Goal: Find specific page/section: Find specific page/section

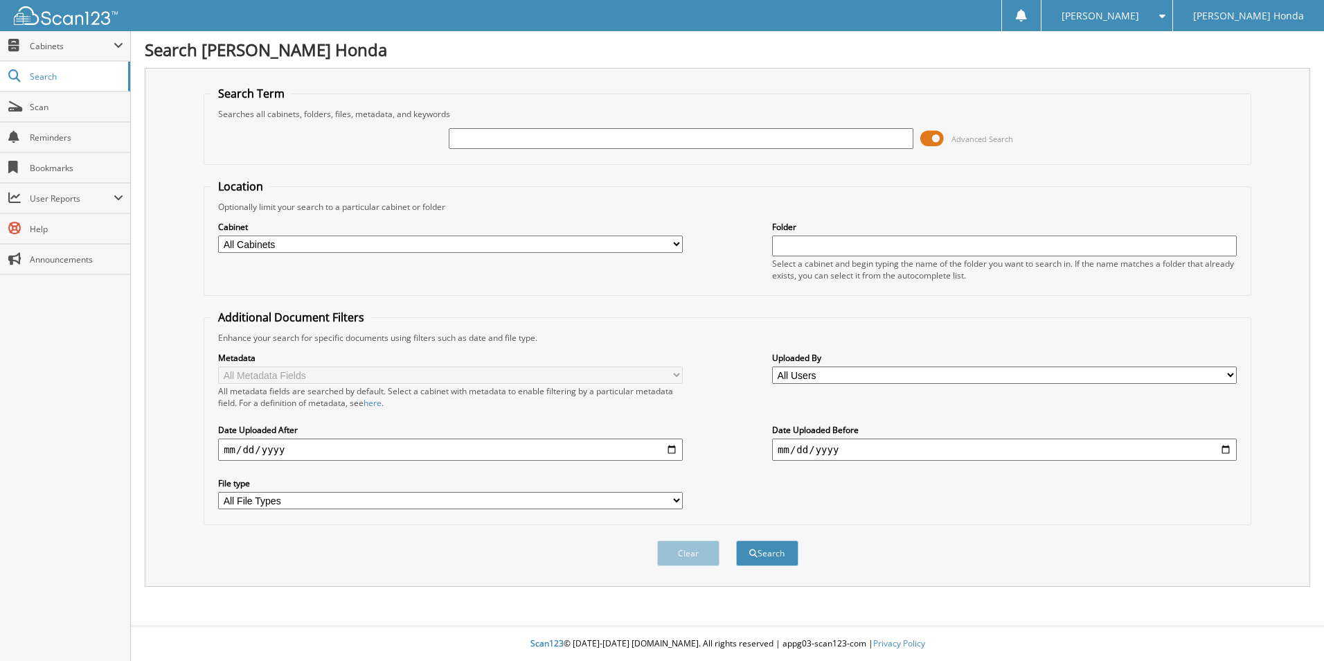
drag, startPoint x: 492, startPoint y: 136, endPoint x: 500, endPoint y: 136, distance: 7.6
click at [492, 136] on input "text" at bounding box center [681, 138] width 465 height 21
type input "354201A"
click at [736, 540] on button "Search" at bounding box center [767, 553] width 62 height 26
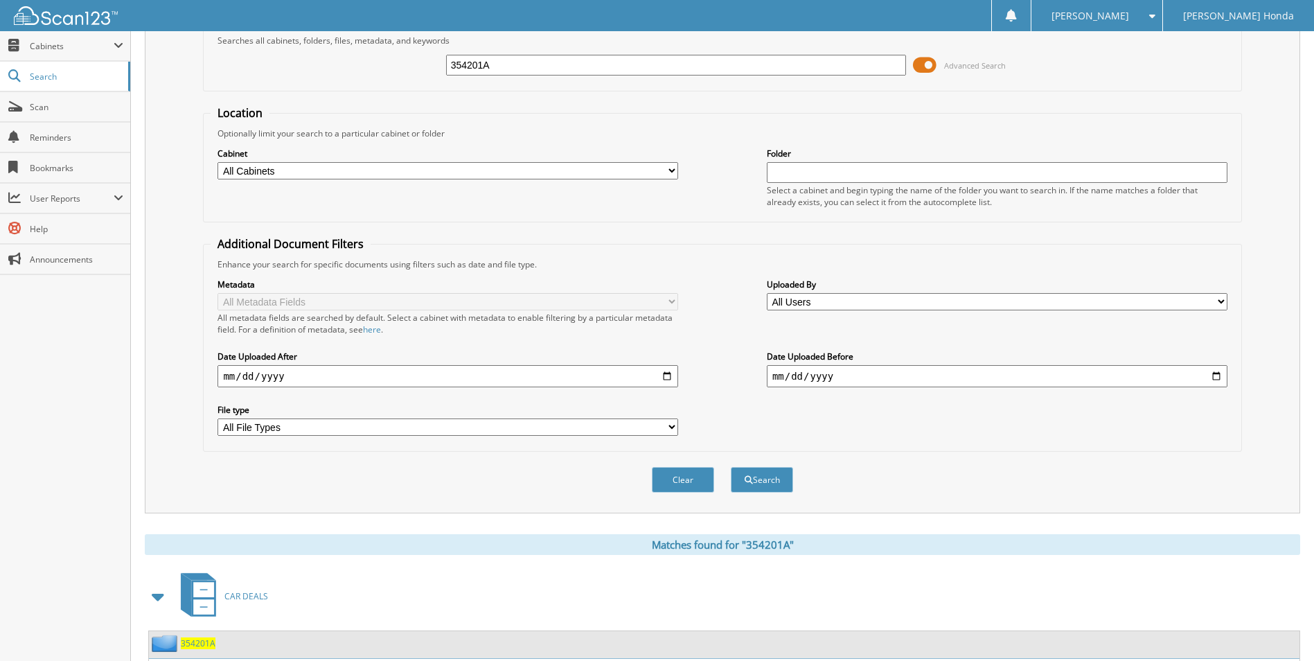
scroll to position [202, 0]
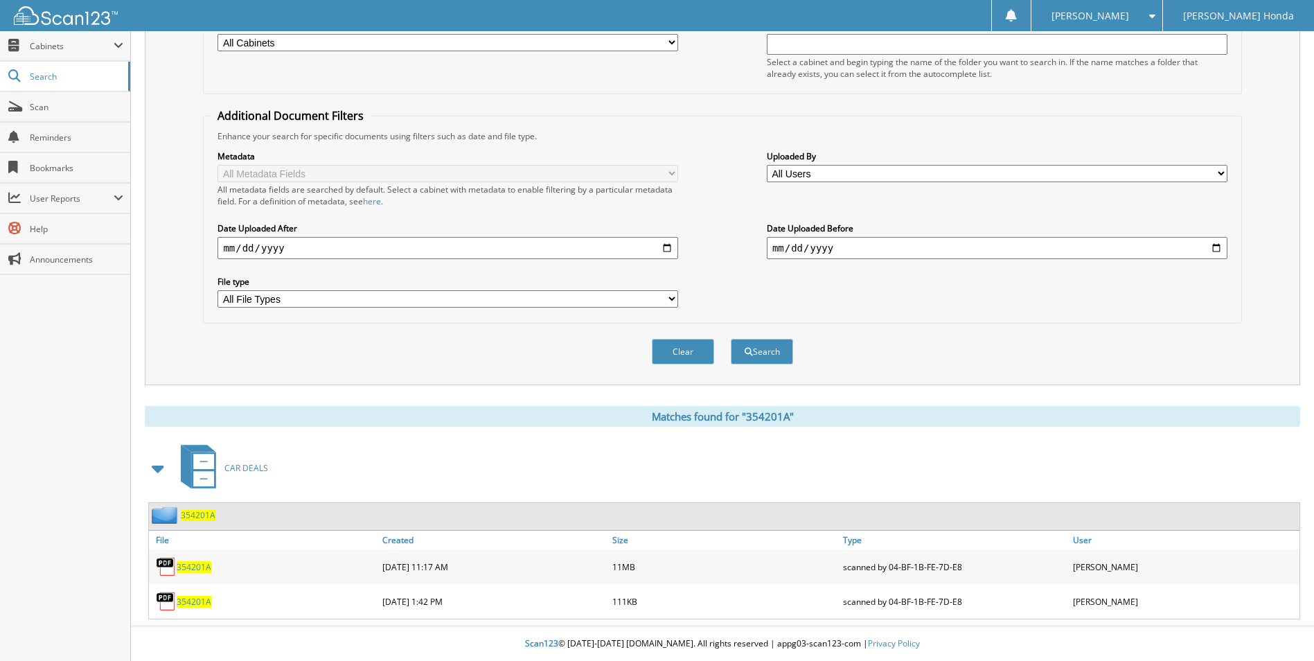
click at [194, 596] on link "354201A" at bounding box center [194, 602] width 35 height 12
click at [192, 571] on span "354201A" at bounding box center [194, 567] width 35 height 12
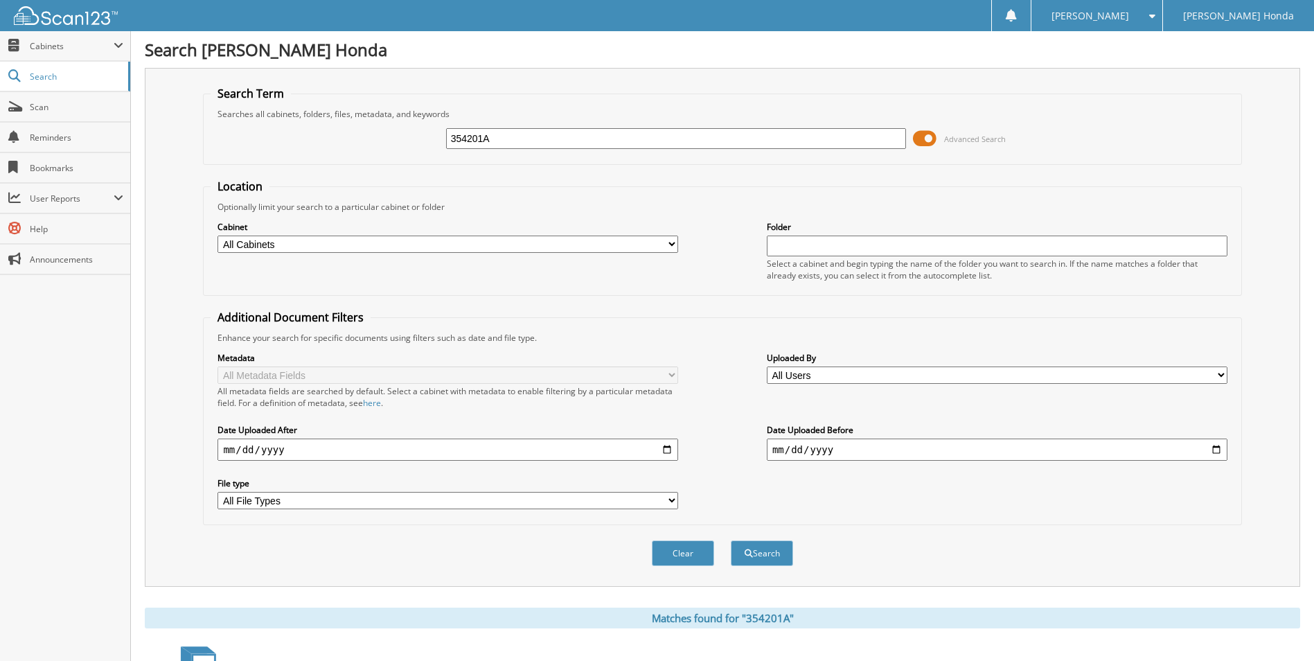
click at [555, 143] on input "354201A" at bounding box center [676, 138] width 461 height 21
type input "3"
type input "354415"
click at [731, 540] on button "Search" at bounding box center [762, 553] width 62 height 26
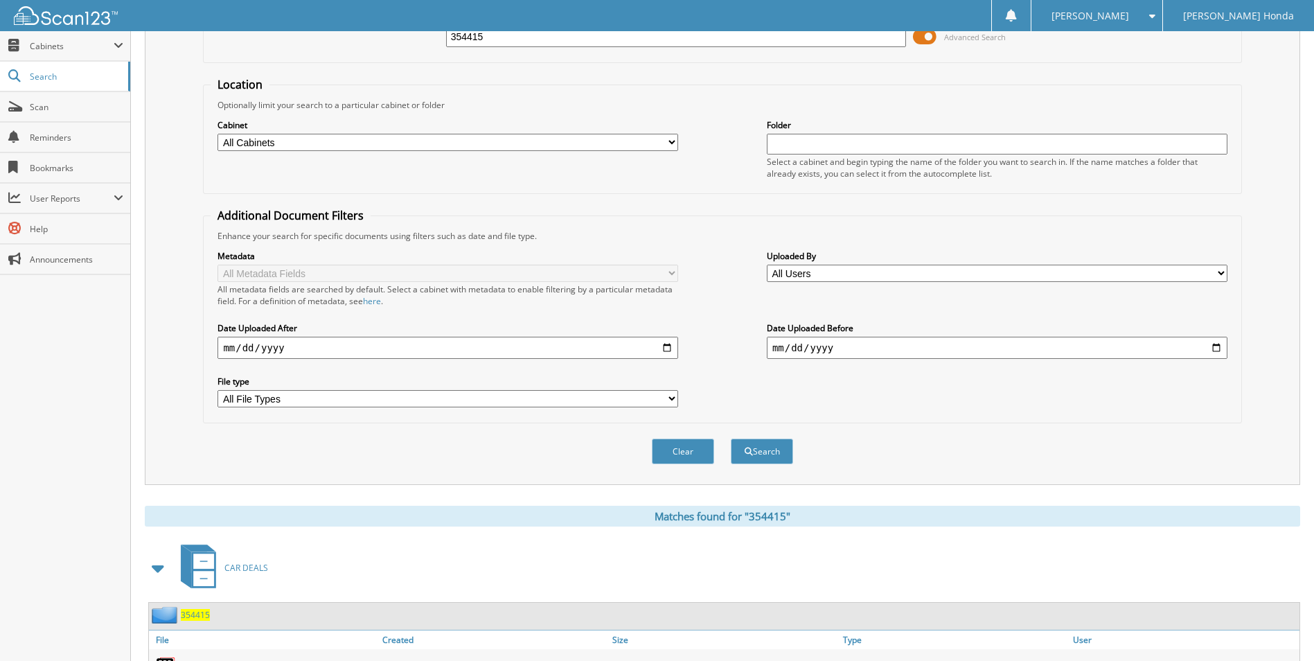
scroll to position [168, 0]
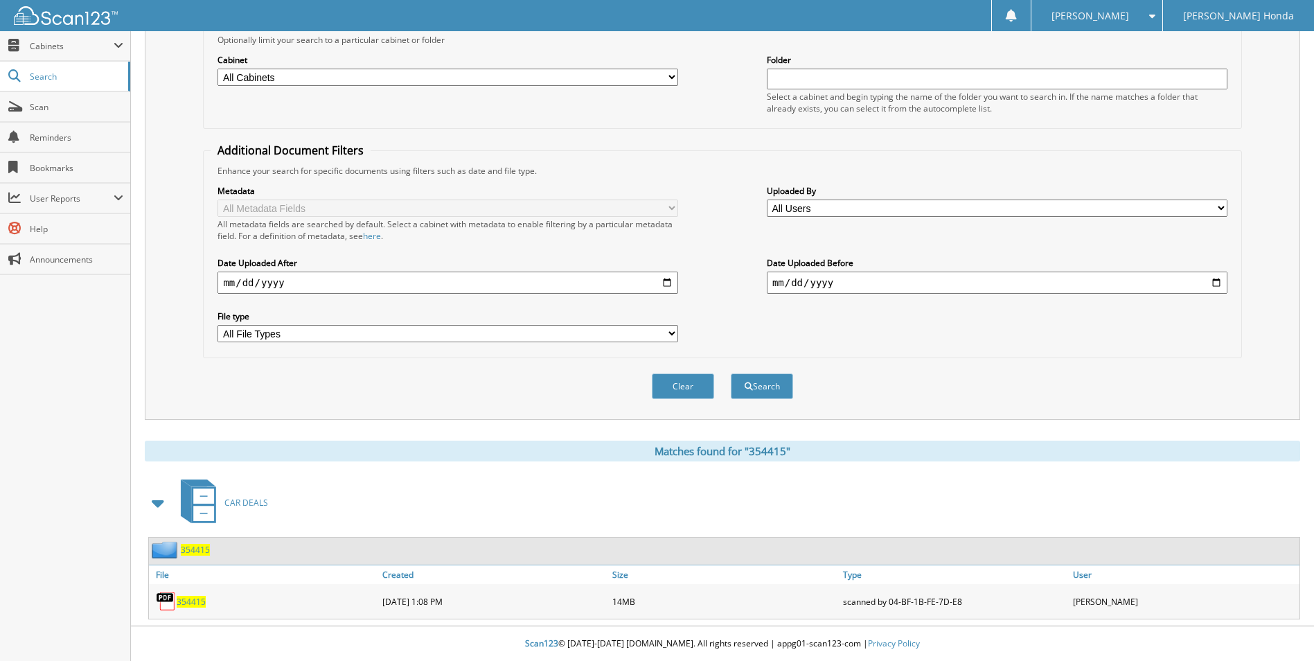
click at [205, 598] on link "354415" at bounding box center [191, 602] width 29 height 12
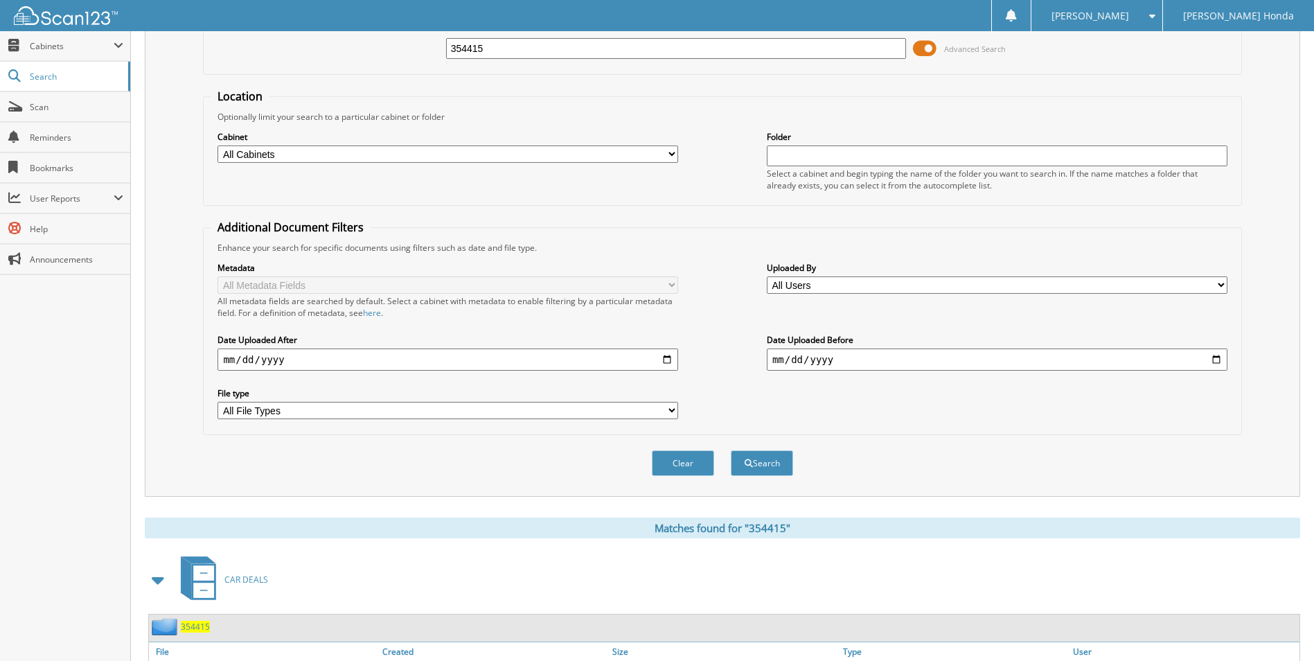
scroll to position [0, 0]
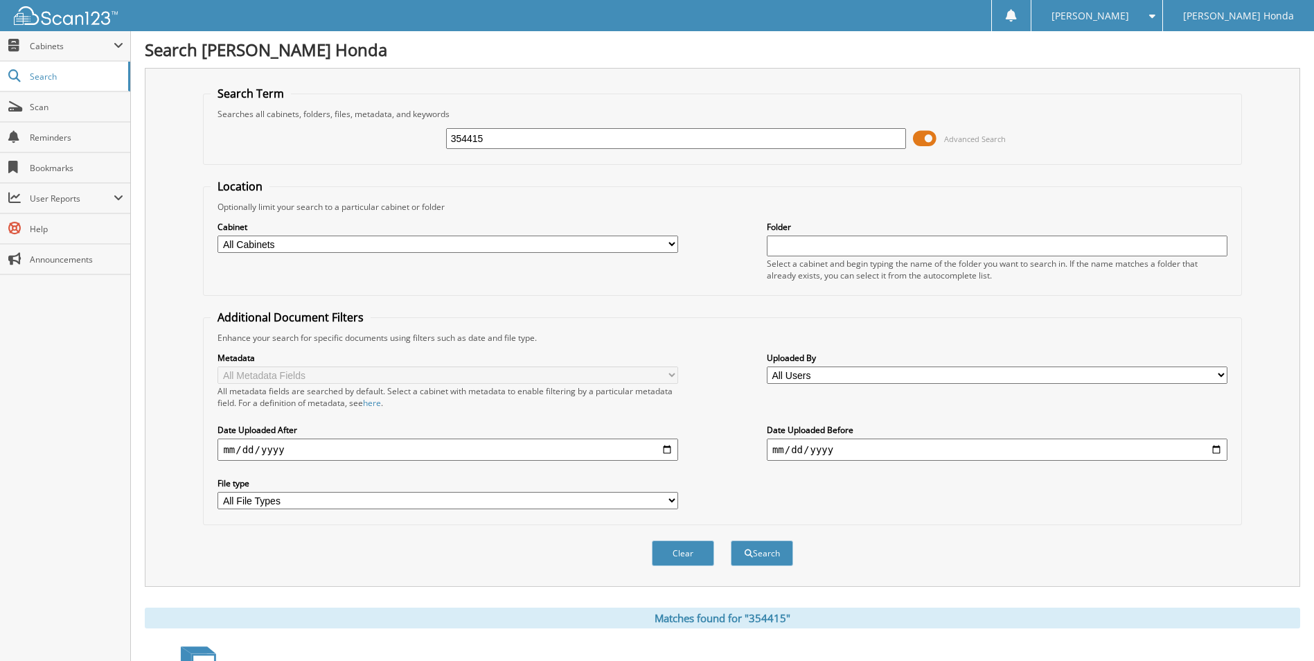
click at [516, 141] on input "354415" at bounding box center [676, 138] width 461 height 21
type input "354461"
click at [731, 540] on button "Search" at bounding box center [762, 553] width 62 height 26
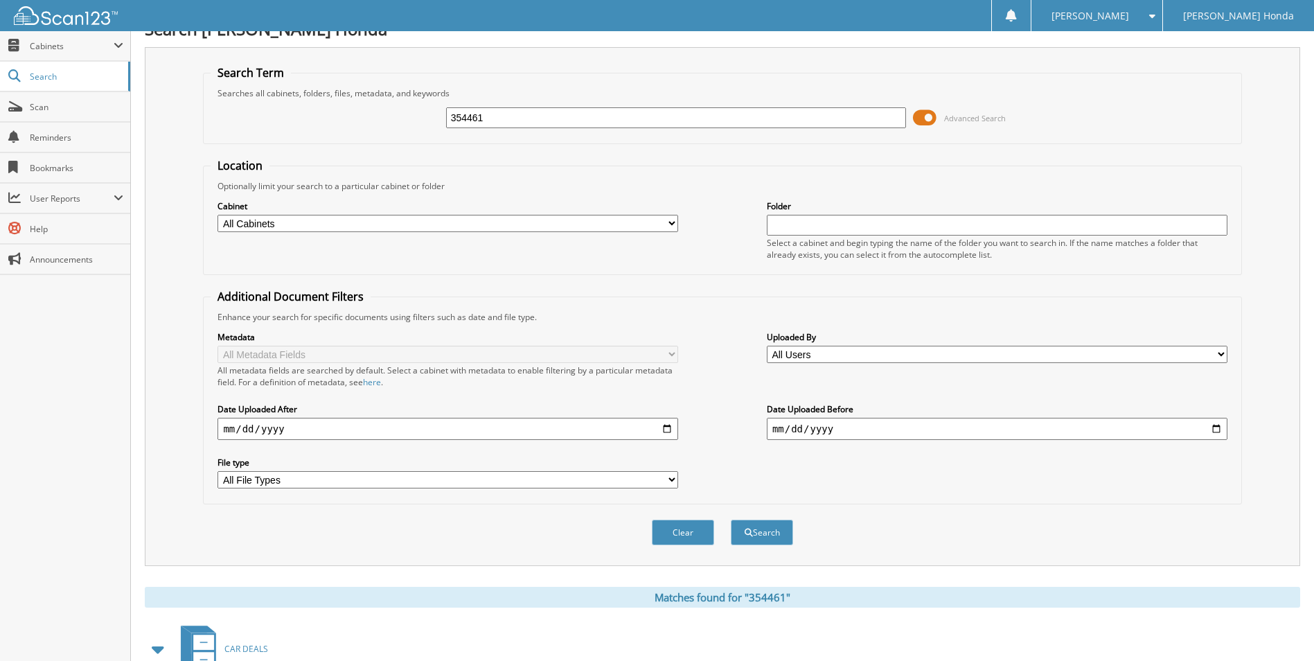
scroll to position [168, 0]
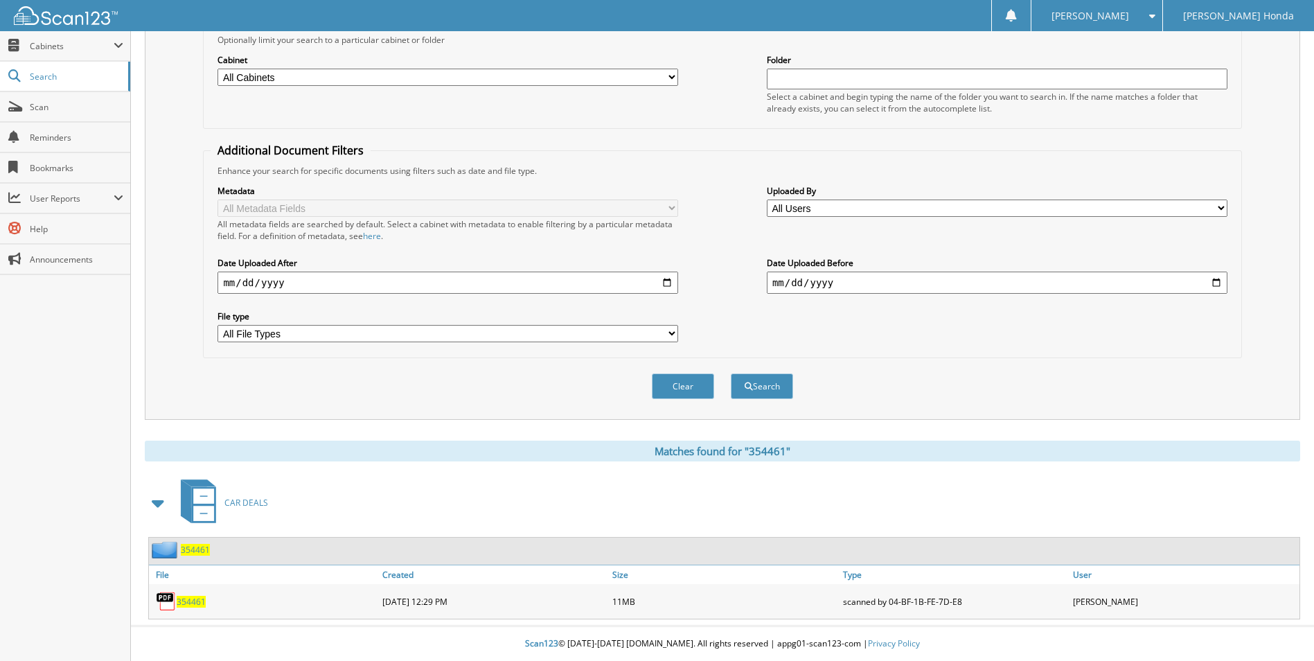
click at [190, 600] on span "354461" at bounding box center [191, 602] width 29 height 12
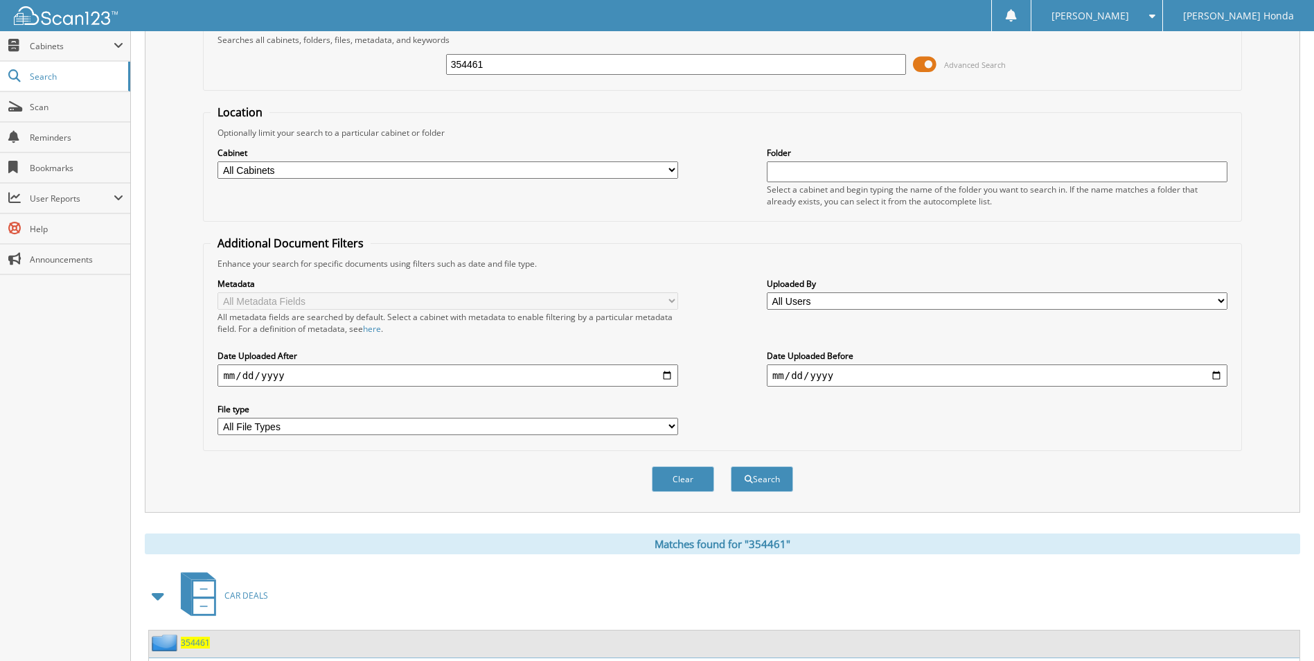
scroll to position [0, 0]
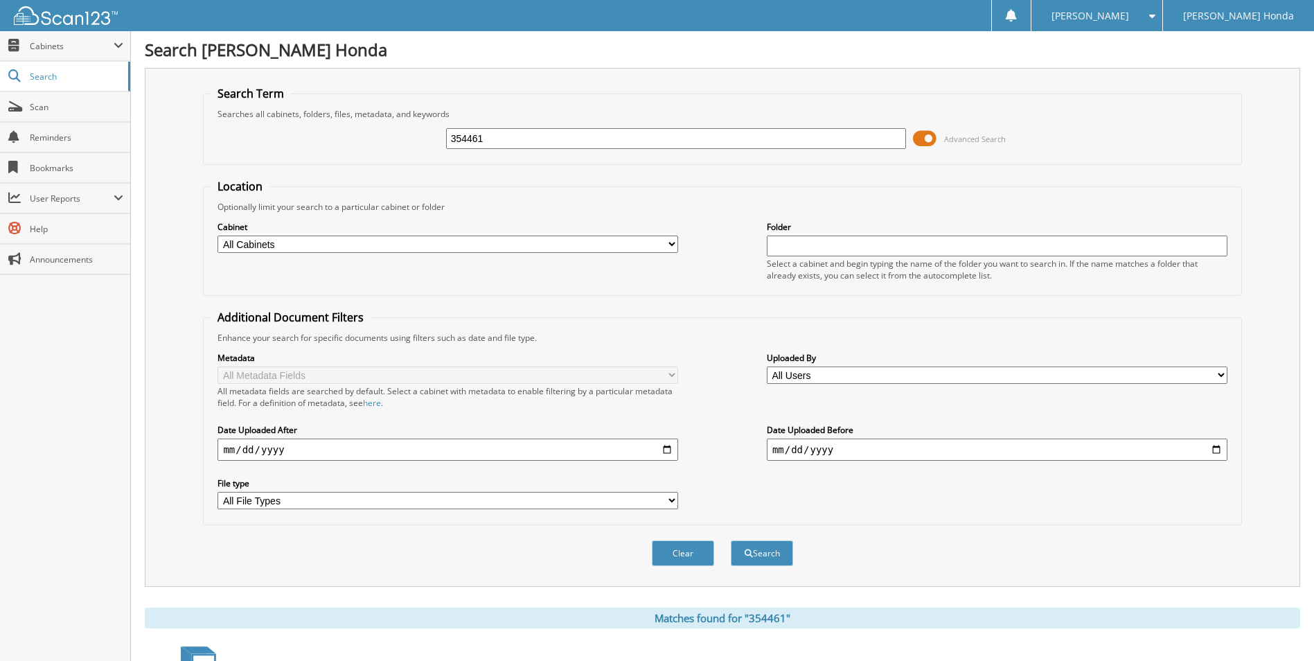
drag, startPoint x: 616, startPoint y: 143, endPoint x: 357, endPoint y: 152, distance: 259.2
click at [358, 152] on div "354461 Advanced Search" at bounding box center [722, 138] width 1023 height 37
type input "797020"
click at [731, 540] on button "Search" at bounding box center [762, 553] width 62 height 26
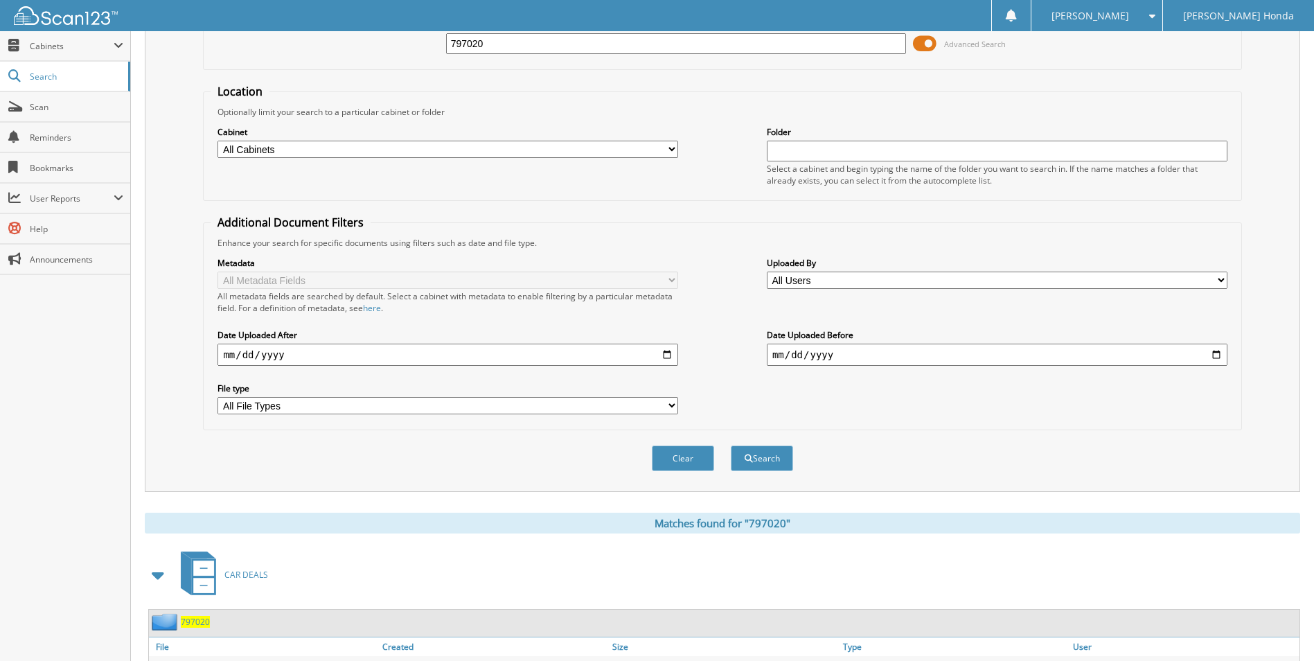
scroll to position [168, 0]
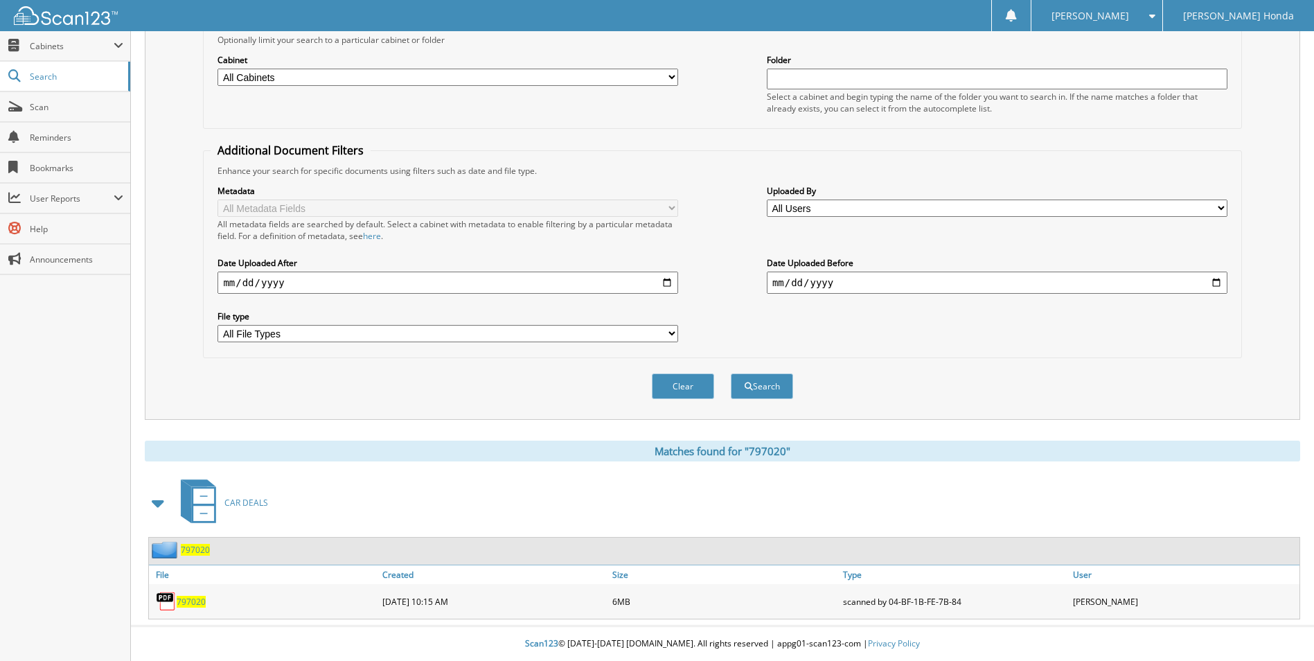
click at [188, 602] on span "797020" at bounding box center [191, 602] width 29 height 12
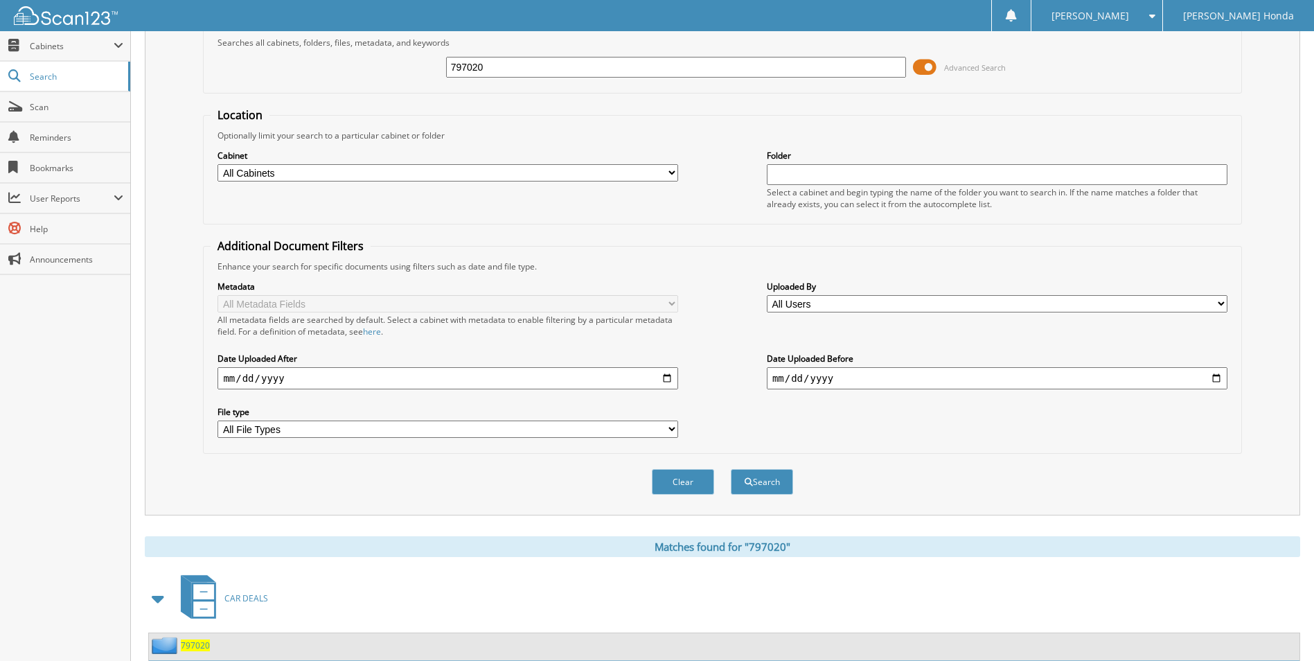
scroll to position [0, 0]
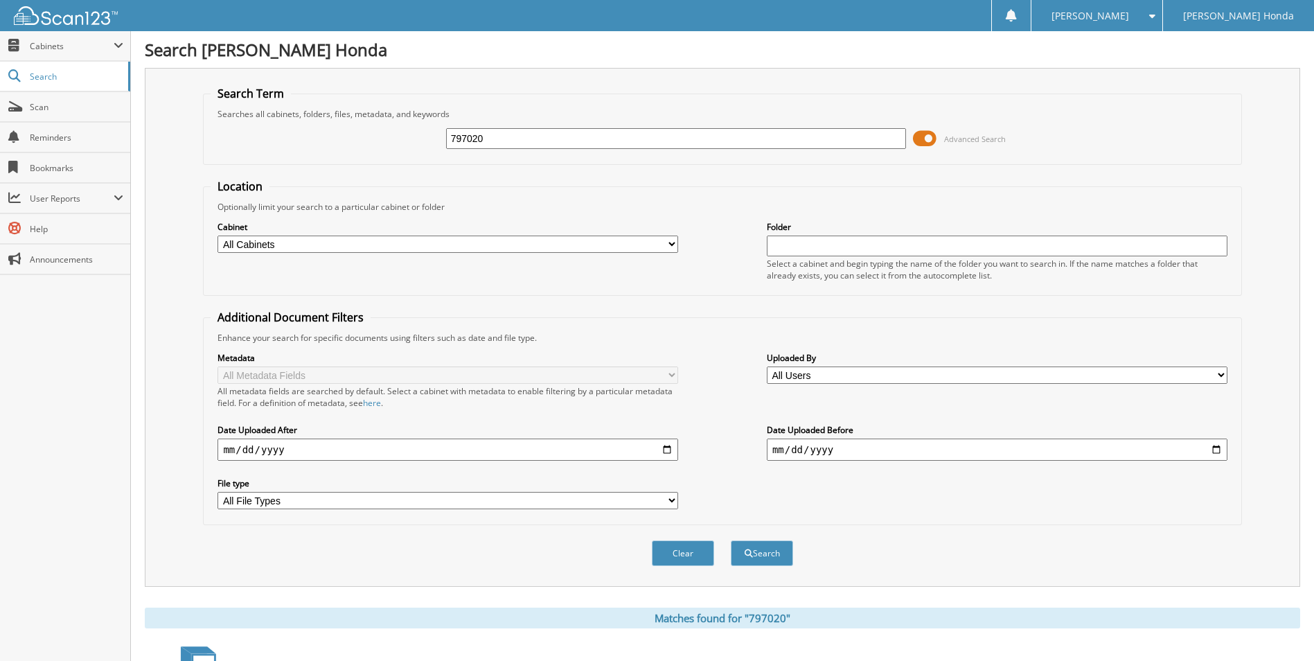
click at [549, 142] on input "797020" at bounding box center [676, 138] width 461 height 21
type input "7"
type input "354277"
click at [731, 540] on button "Search" at bounding box center [762, 553] width 62 height 26
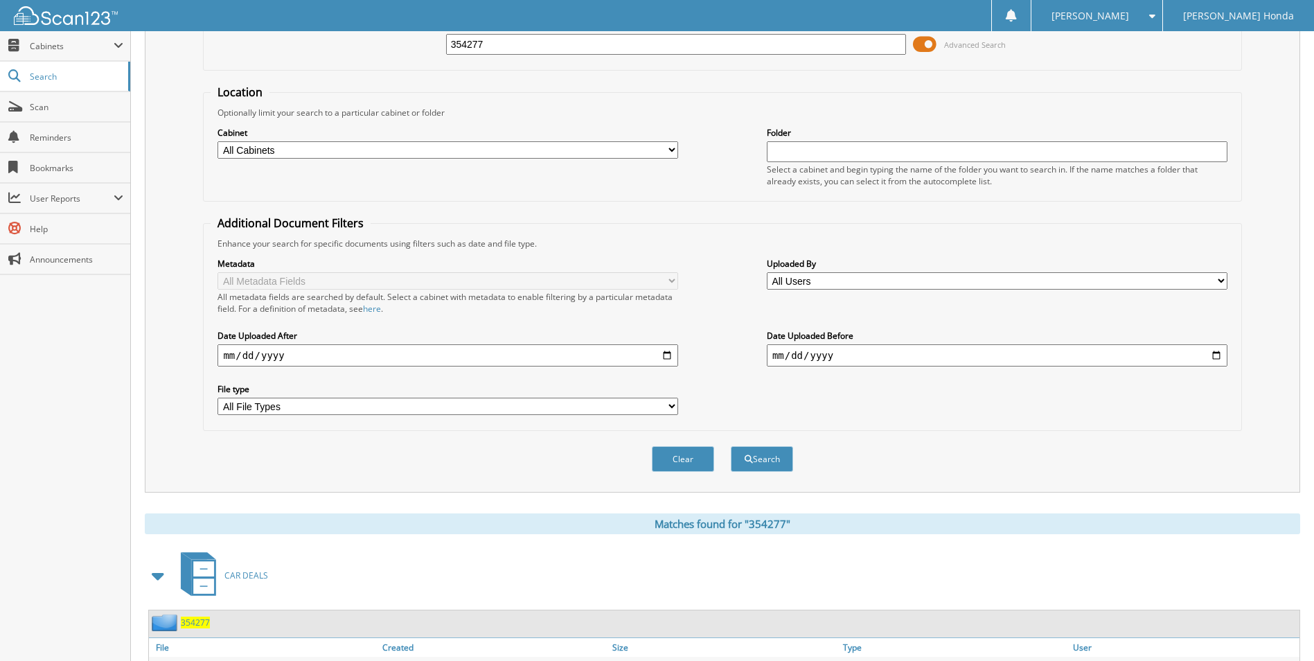
scroll to position [168, 0]
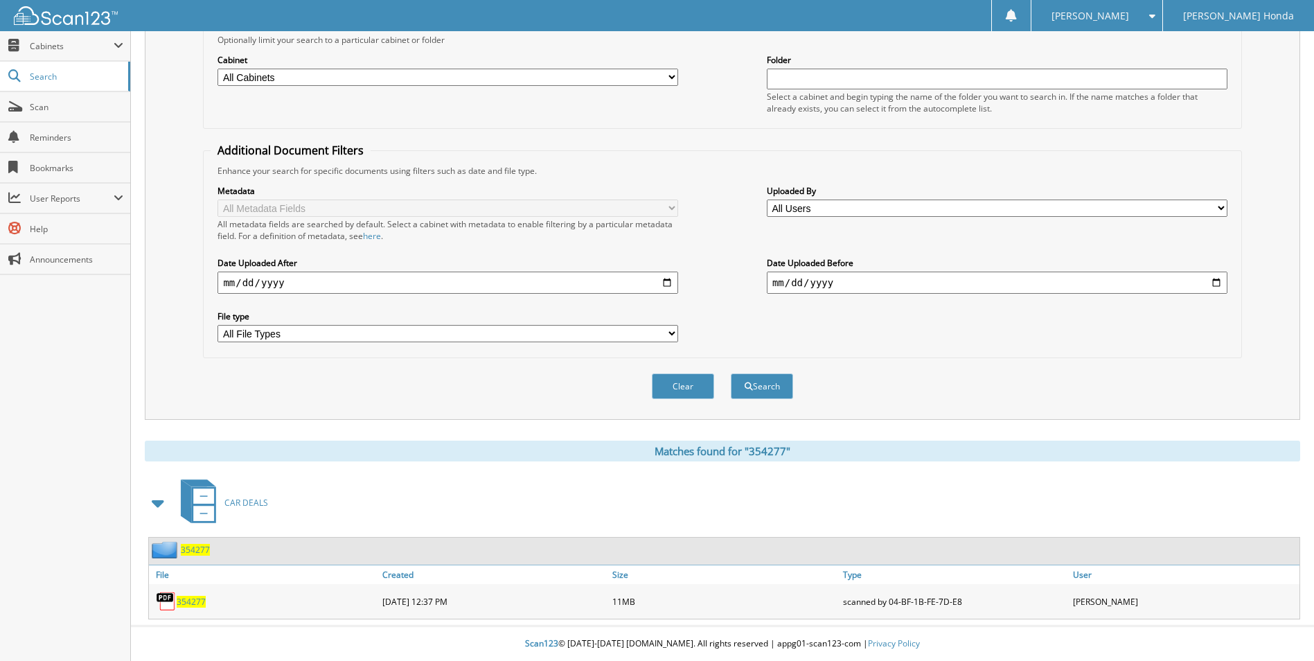
click at [197, 598] on span "354277" at bounding box center [191, 602] width 29 height 12
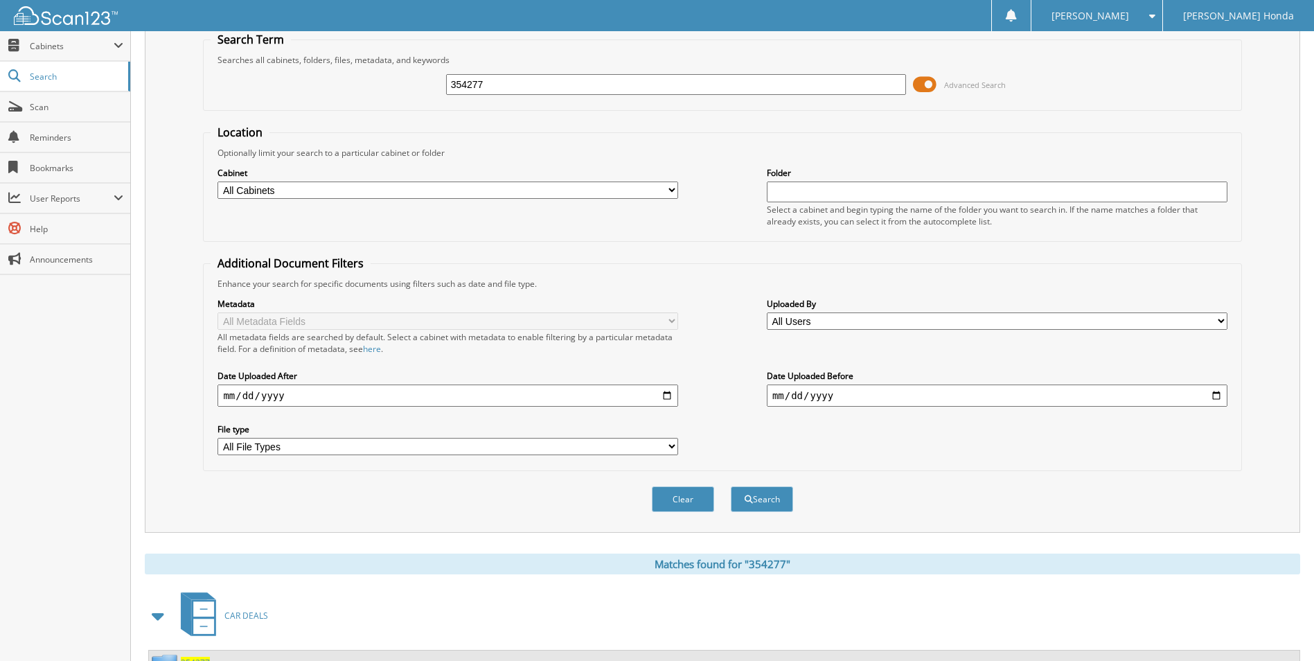
scroll to position [0, 0]
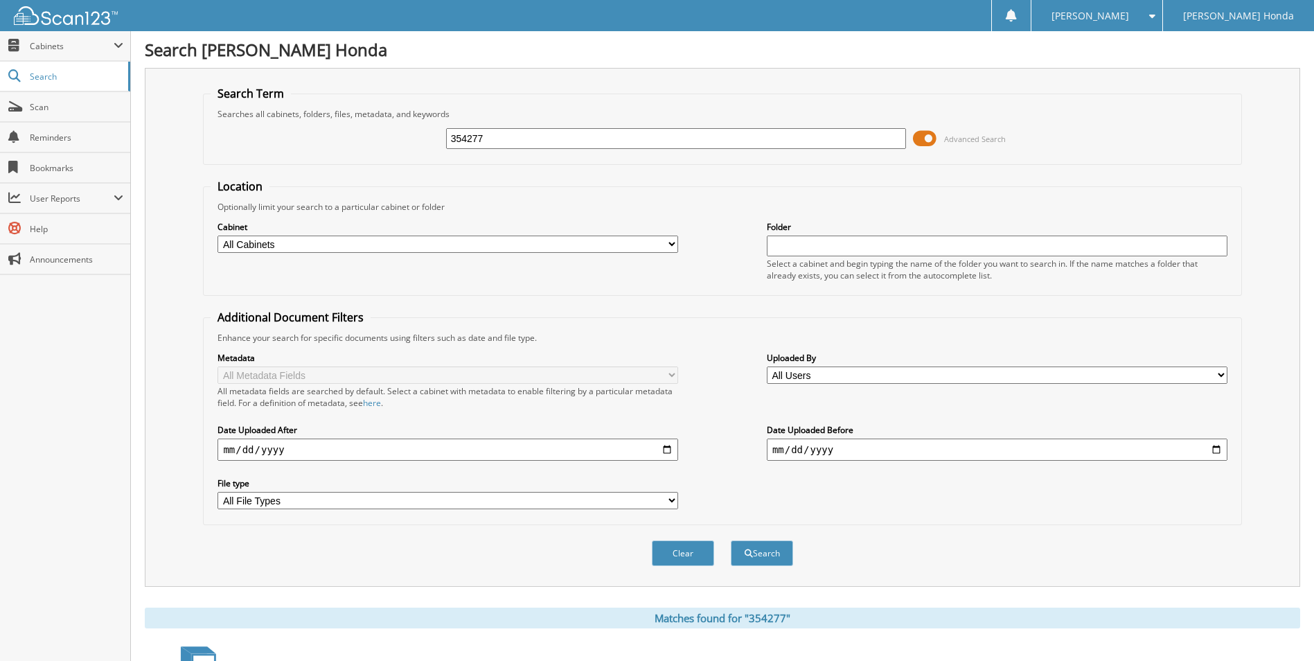
click at [546, 136] on input "354277" at bounding box center [676, 138] width 461 height 21
type input "3"
type input "797020"
click at [731, 540] on button "Search" at bounding box center [762, 553] width 62 height 26
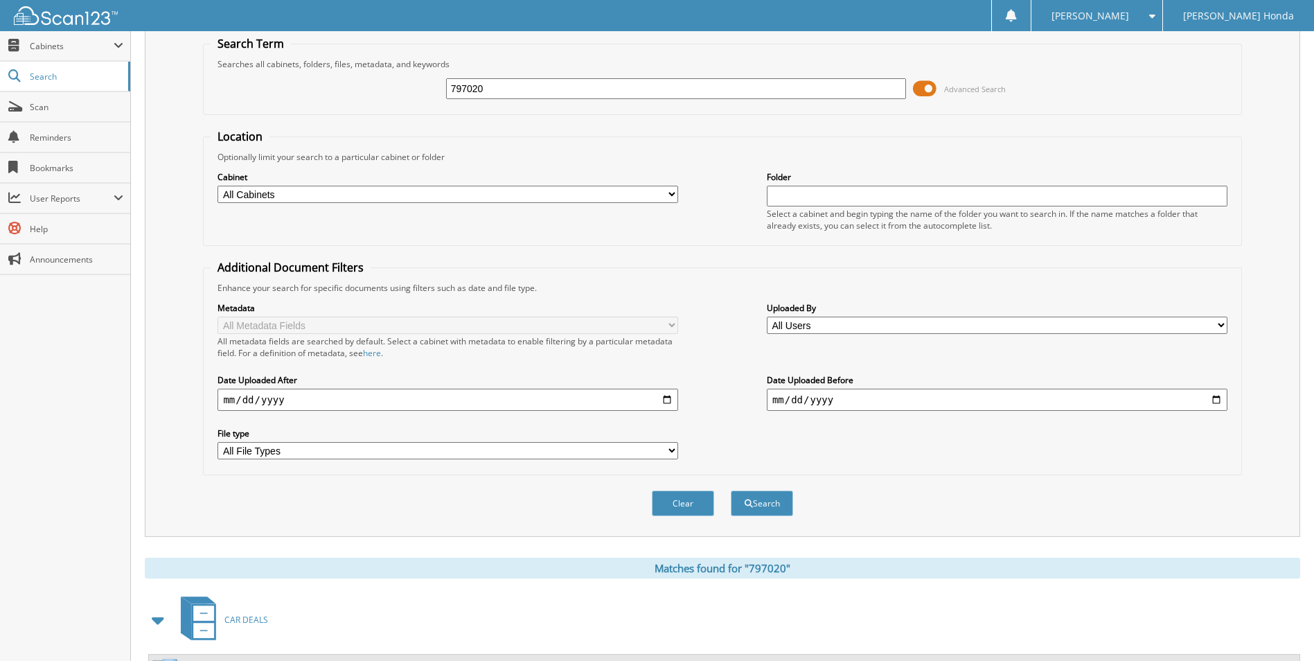
scroll to position [168, 0]
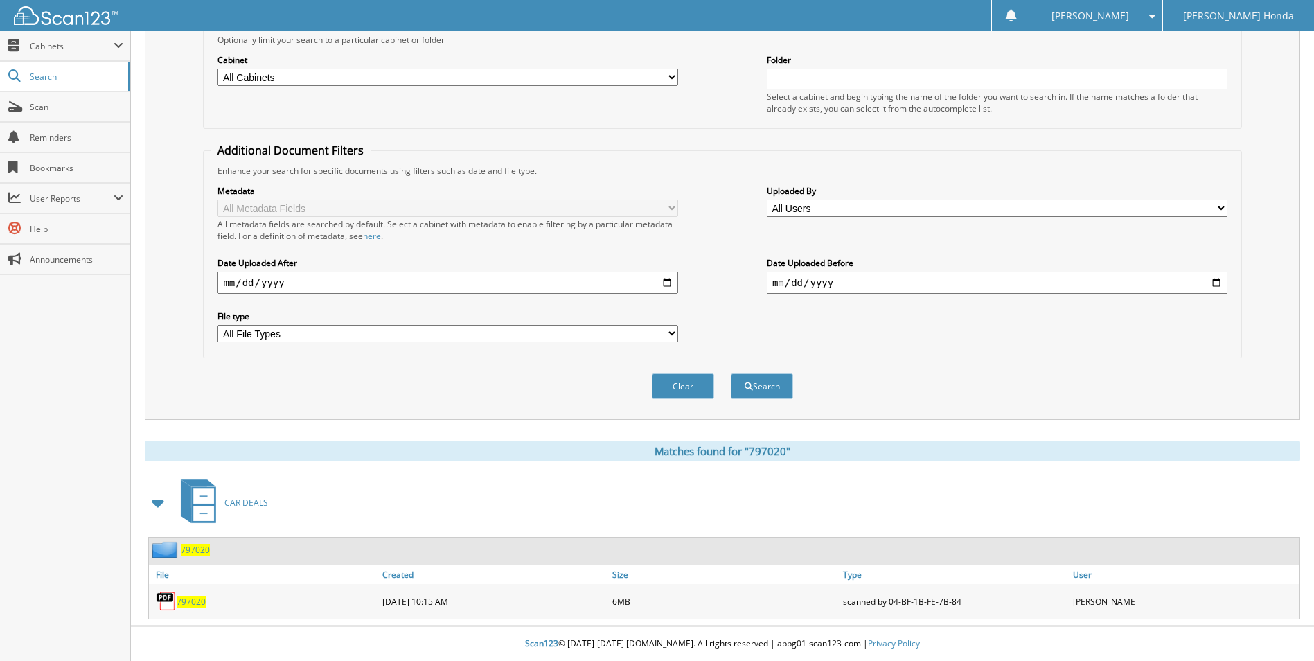
click at [199, 598] on span "797020" at bounding box center [191, 602] width 29 height 12
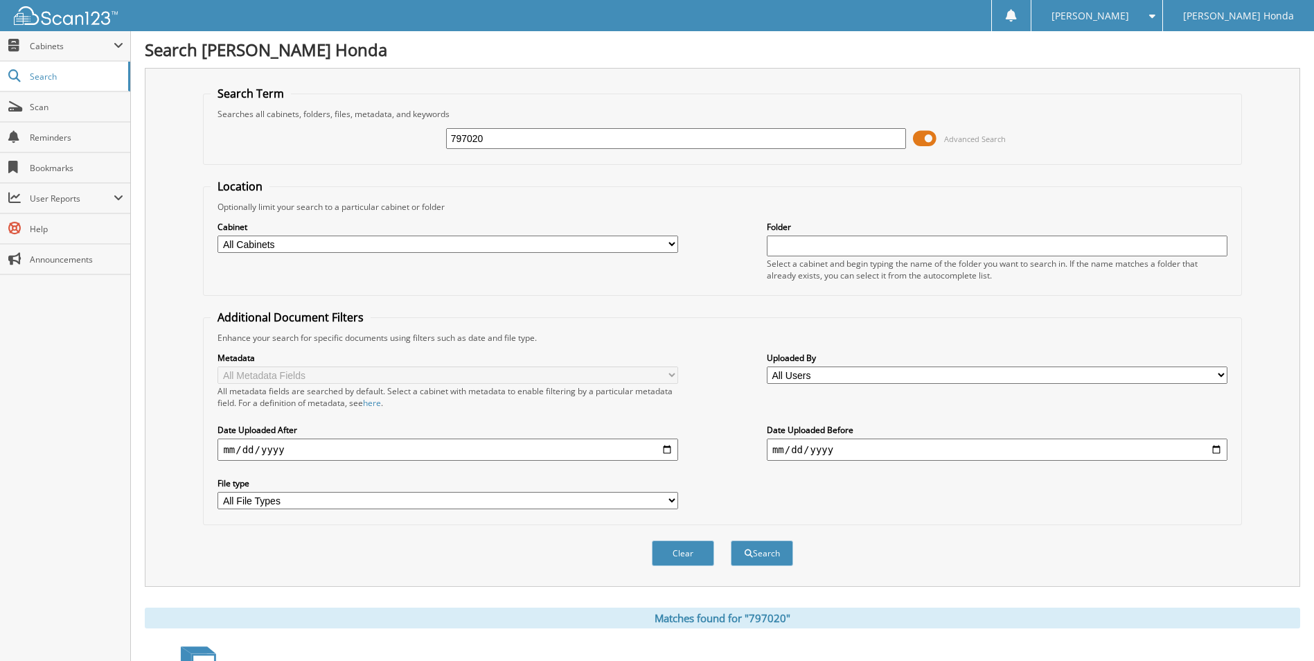
click at [539, 145] on input "797020" at bounding box center [676, 138] width 461 height 21
type input "7"
type input "354277"
click at [731, 540] on button "Search" at bounding box center [762, 553] width 62 height 26
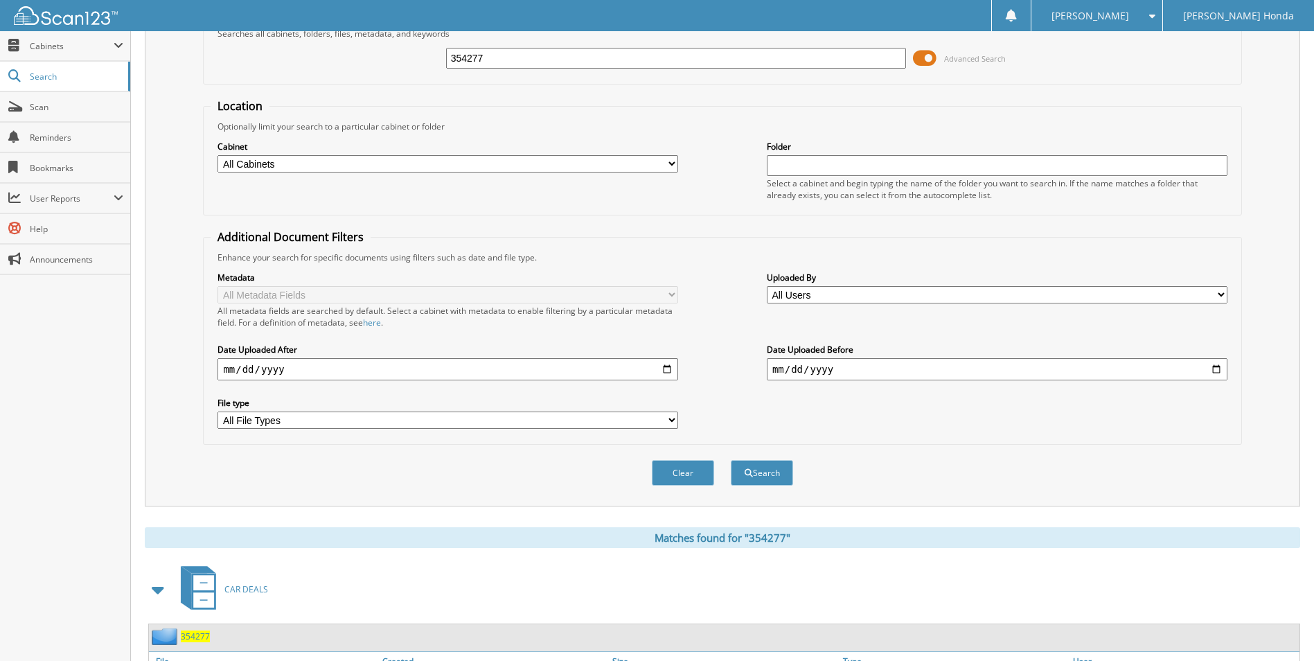
scroll to position [168, 0]
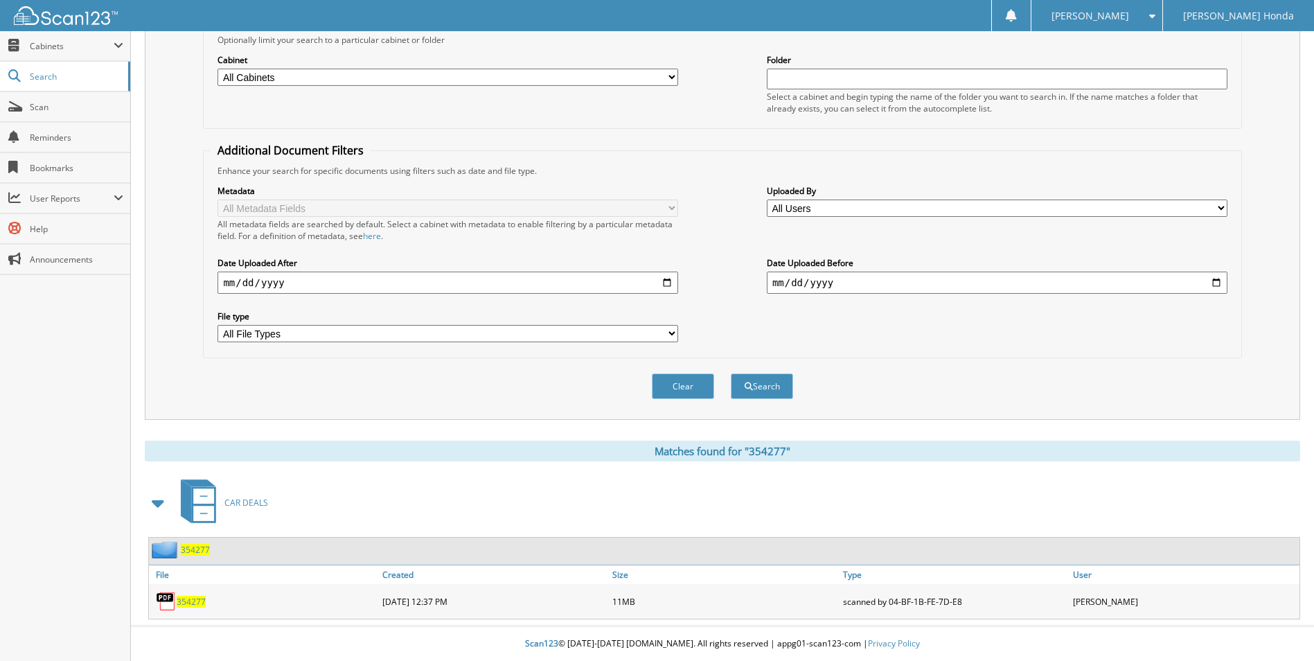
click at [190, 607] on span "354277" at bounding box center [191, 602] width 29 height 12
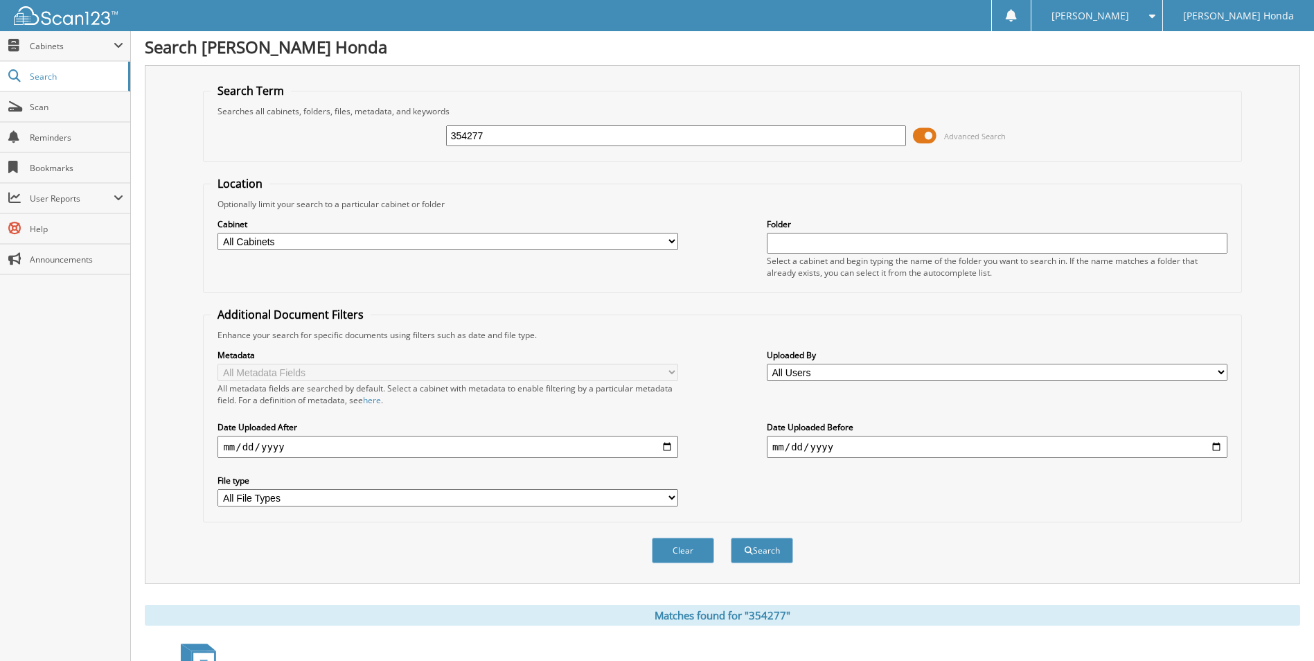
scroll to position [0, 0]
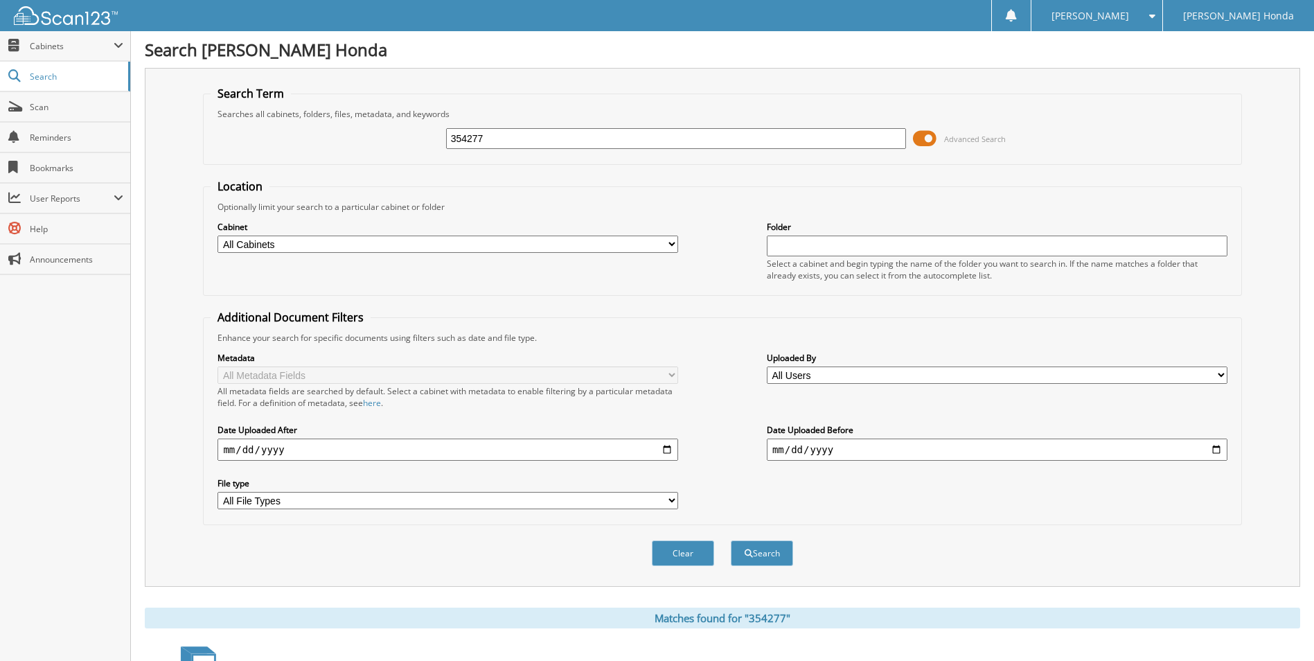
click at [557, 148] on input "354277" at bounding box center [676, 138] width 461 height 21
type input "3"
type input "354277"
click at [731, 540] on button "Search" at bounding box center [762, 553] width 62 height 26
click at [490, 145] on input "354277" at bounding box center [676, 138] width 461 height 21
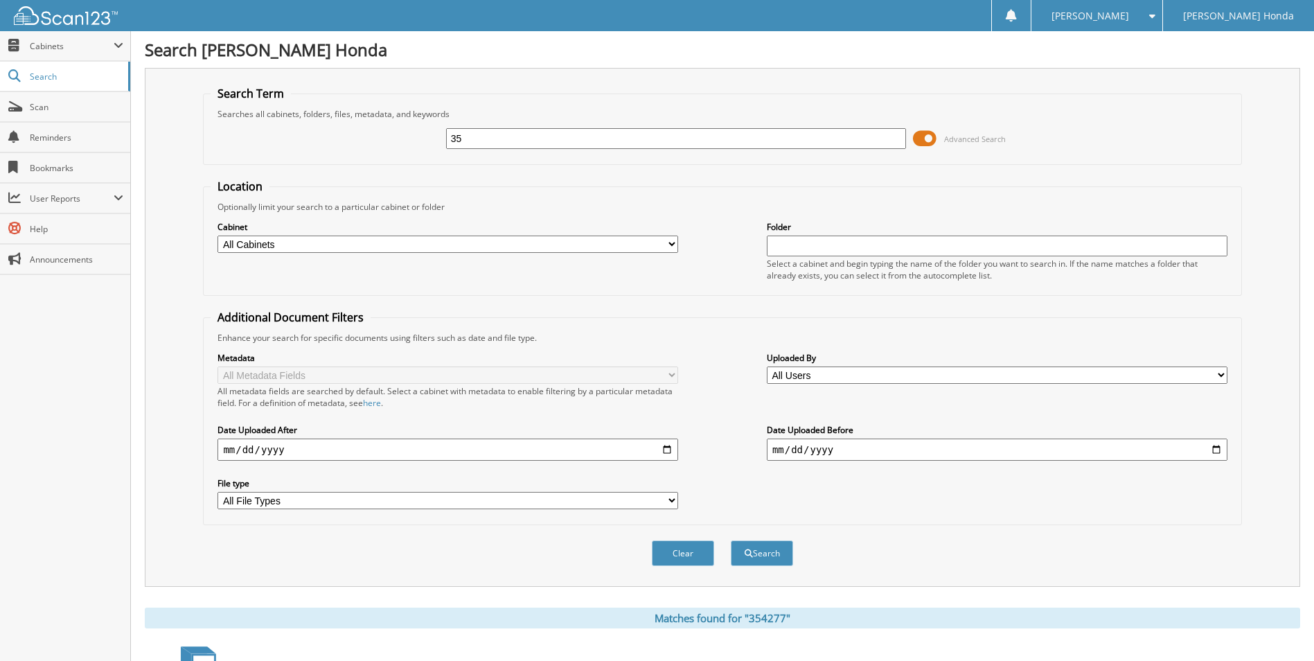
type input "3"
type input "354201A"
click at [731, 540] on button "Search" at bounding box center [762, 553] width 62 height 26
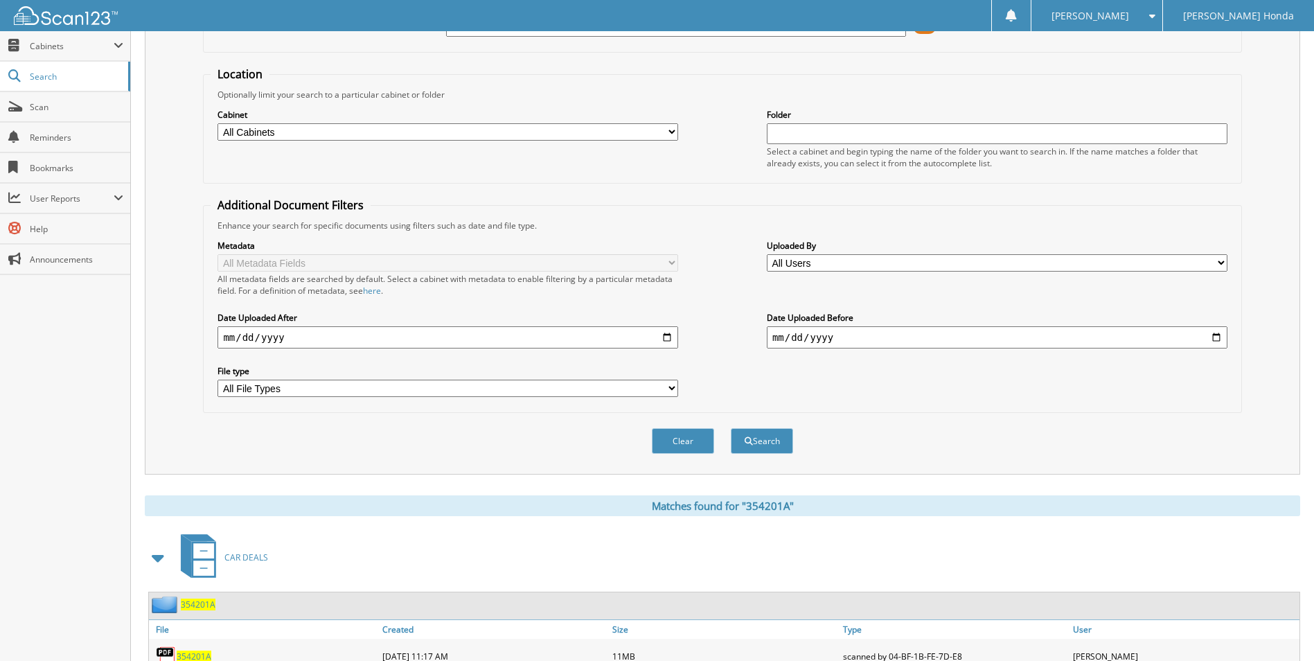
scroll to position [237, 0]
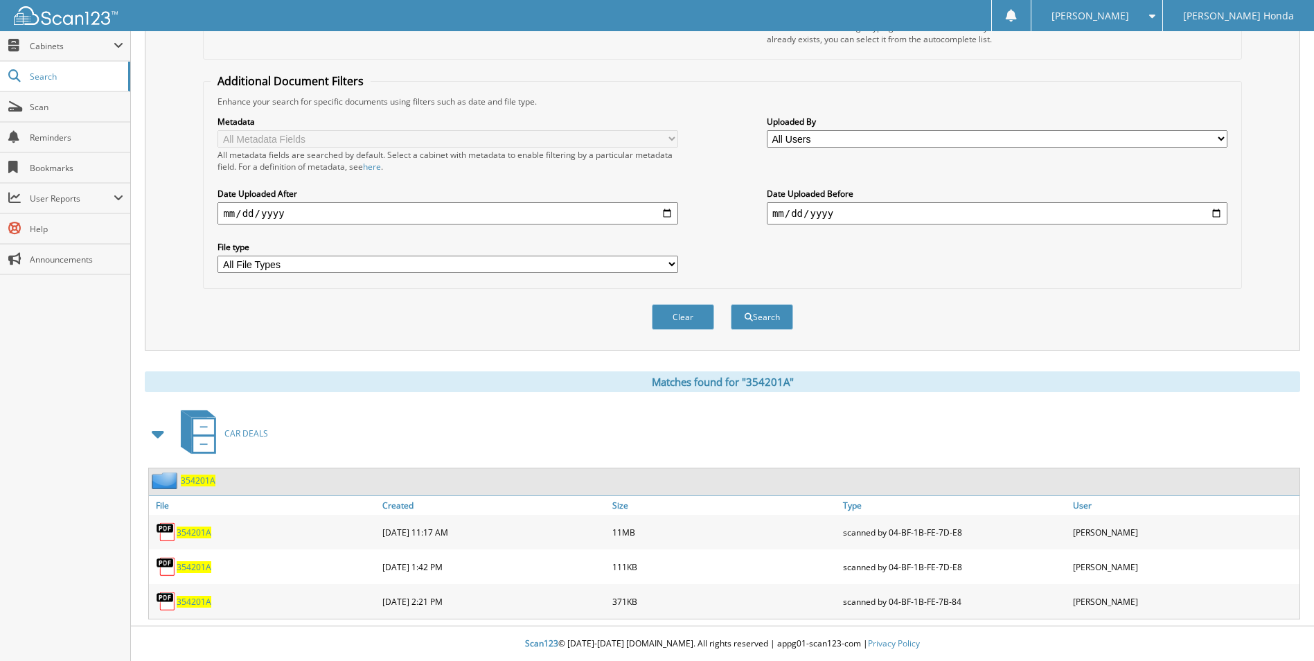
click at [198, 537] on span "354201A" at bounding box center [194, 532] width 35 height 12
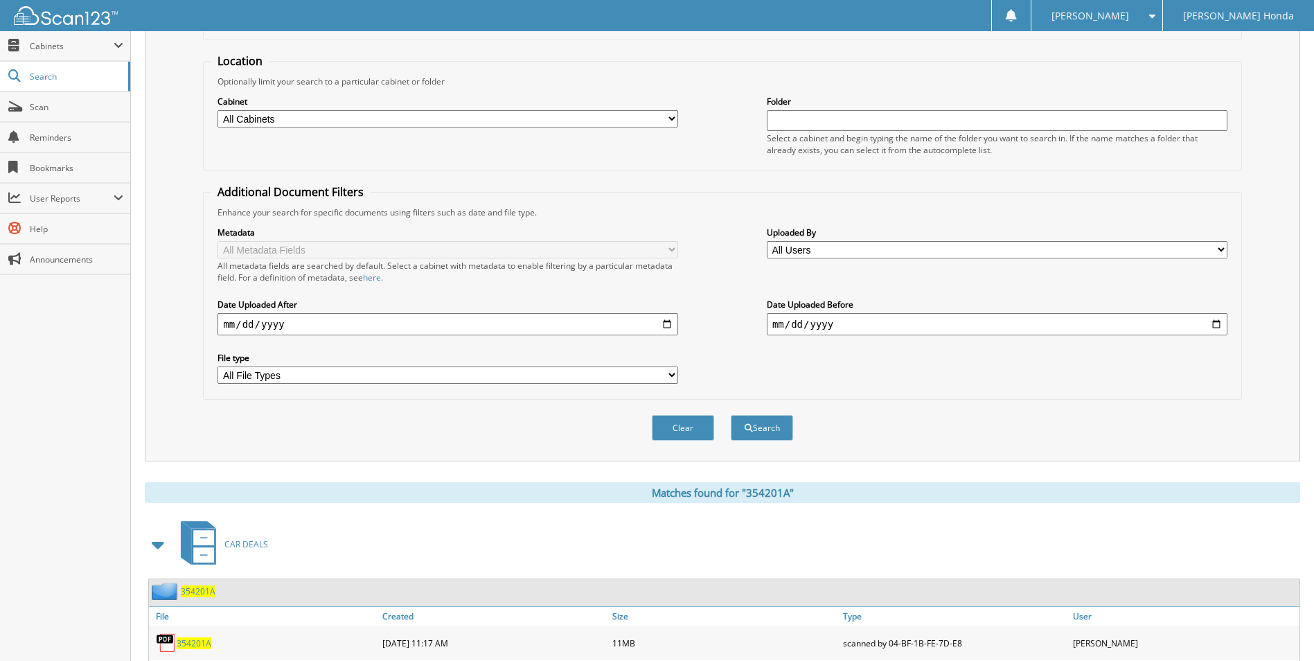
scroll to position [0, 0]
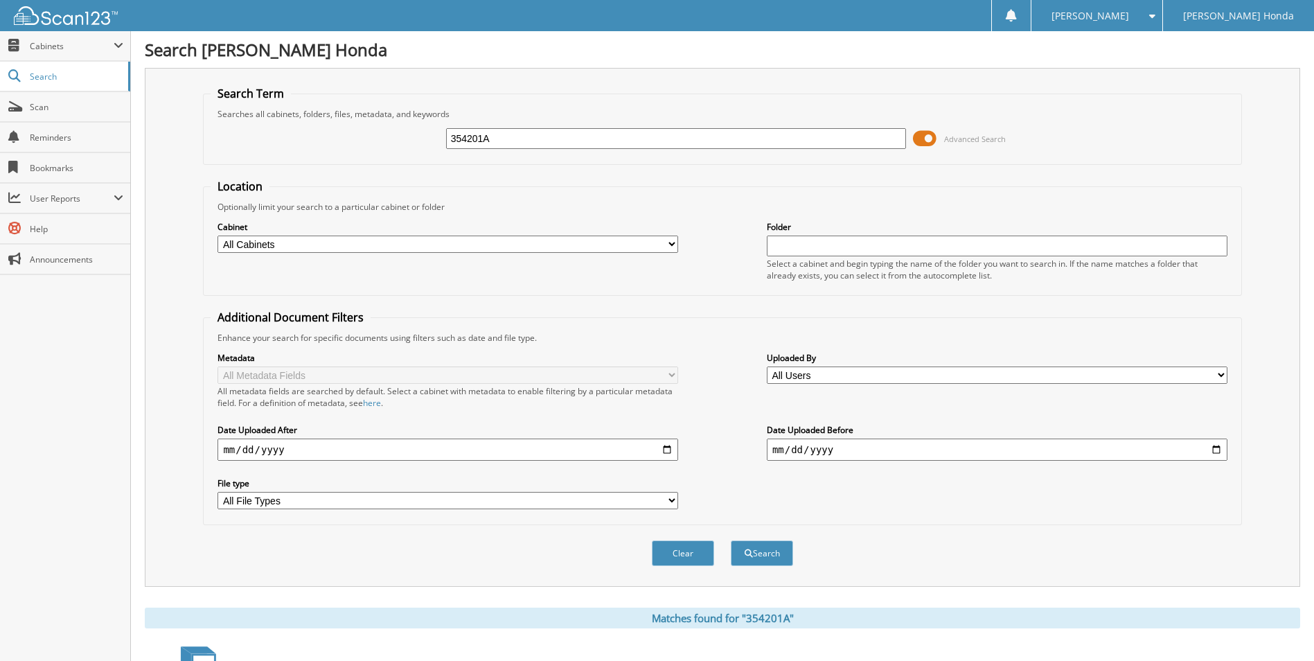
click at [548, 144] on input "354201A" at bounding box center [676, 138] width 461 height 21
type input "3"
type input "186669"
click at [731, 540] on button "Search" at bounding box center [762, 553] width 62 height 26
click at [926, 139] on span at bounding box center [925, 138] width 24 height 21
